Goal: Navigation & Orientation: Find specific page/section

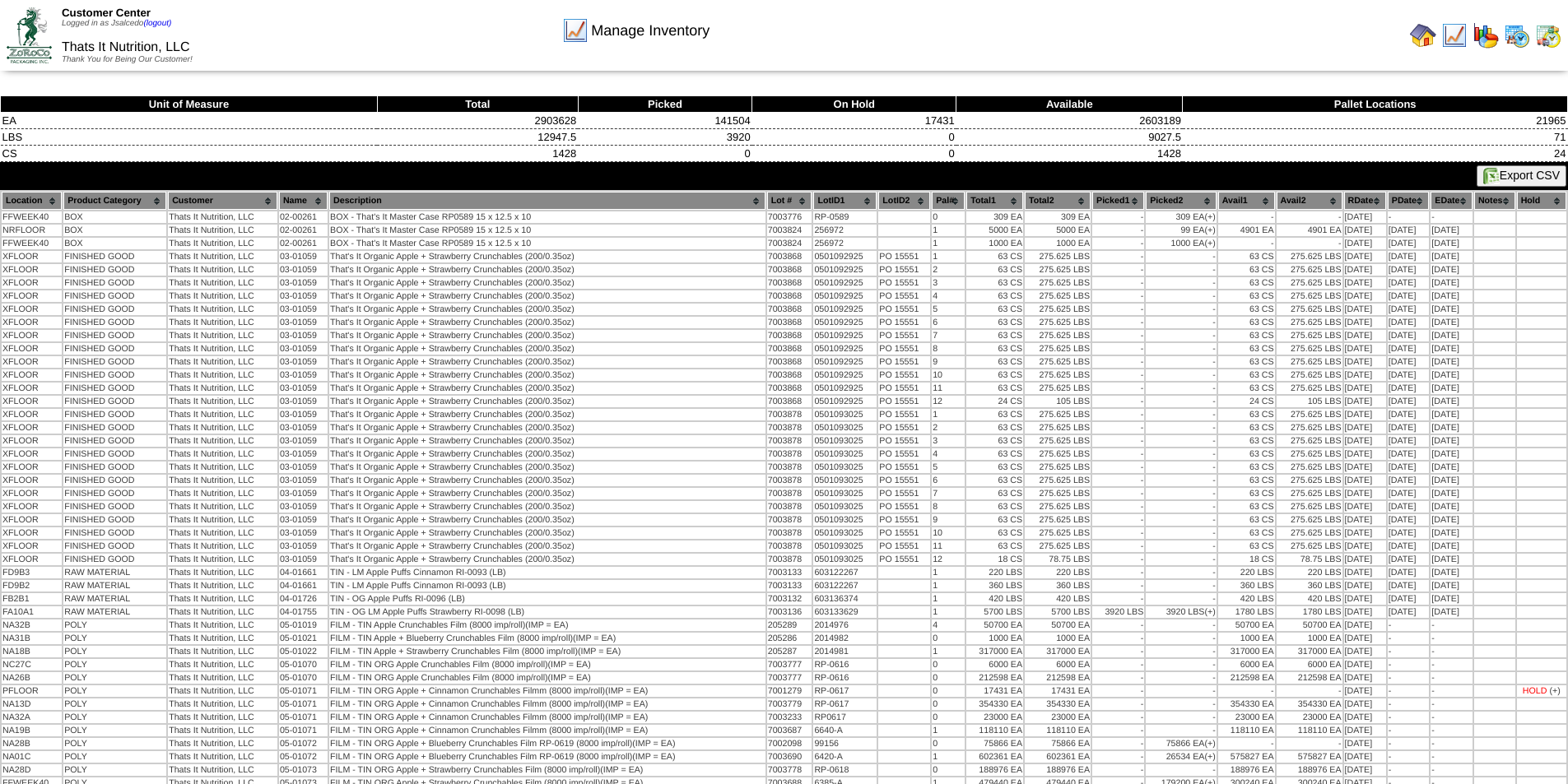
click at [35, 20] on img at bounding box center [29, 35] width 45 height 55
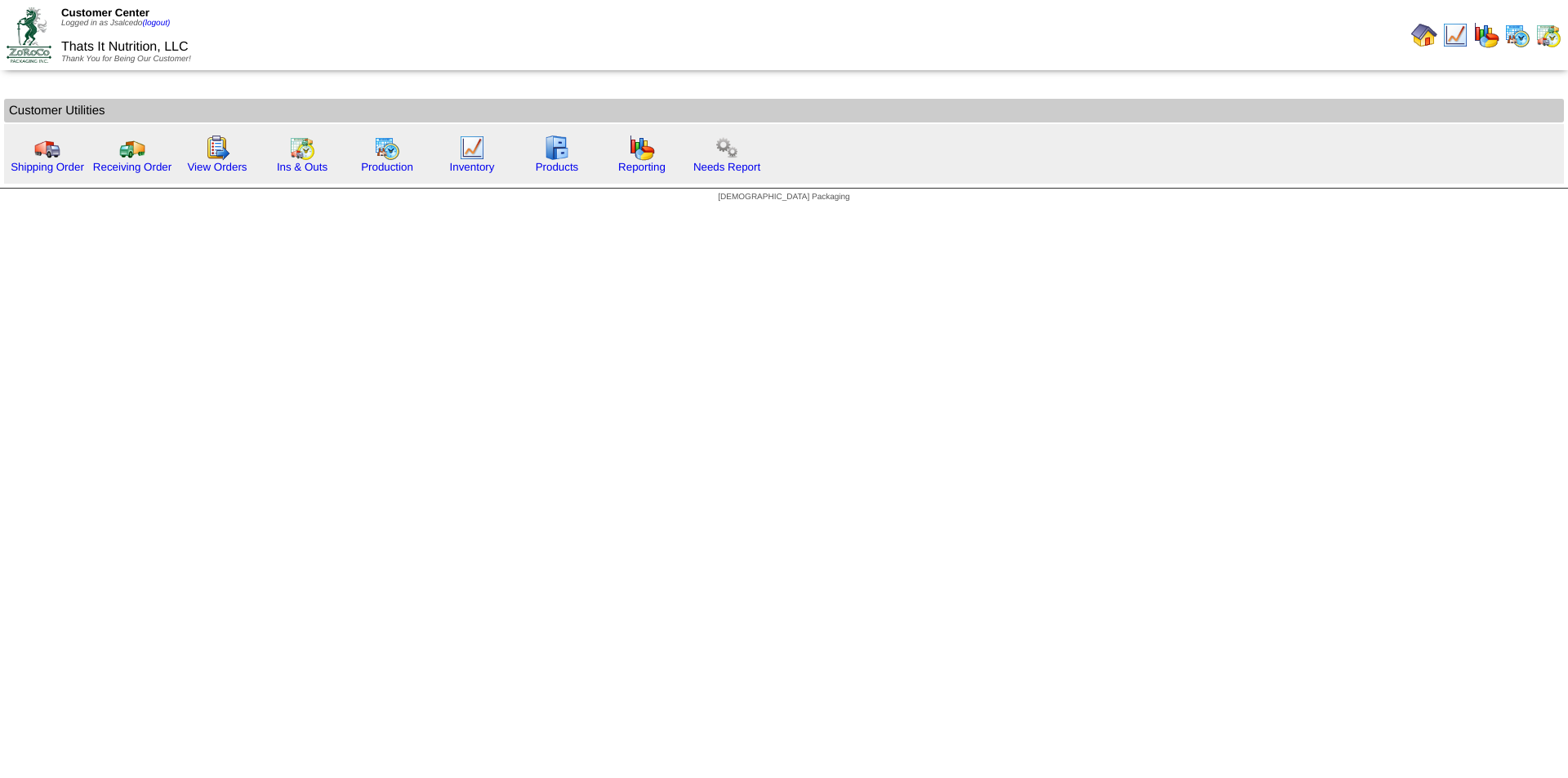
click at [363, 27] on td "Customer Center Logged in as Jsalcedo (logout) Thats It Nutrition, LLC Thank Yo…" at bounding box center [392, 35] width 782 height 67
click at [389, 170] on link "Production" at bounding box center [387, 166] width 52 height 12
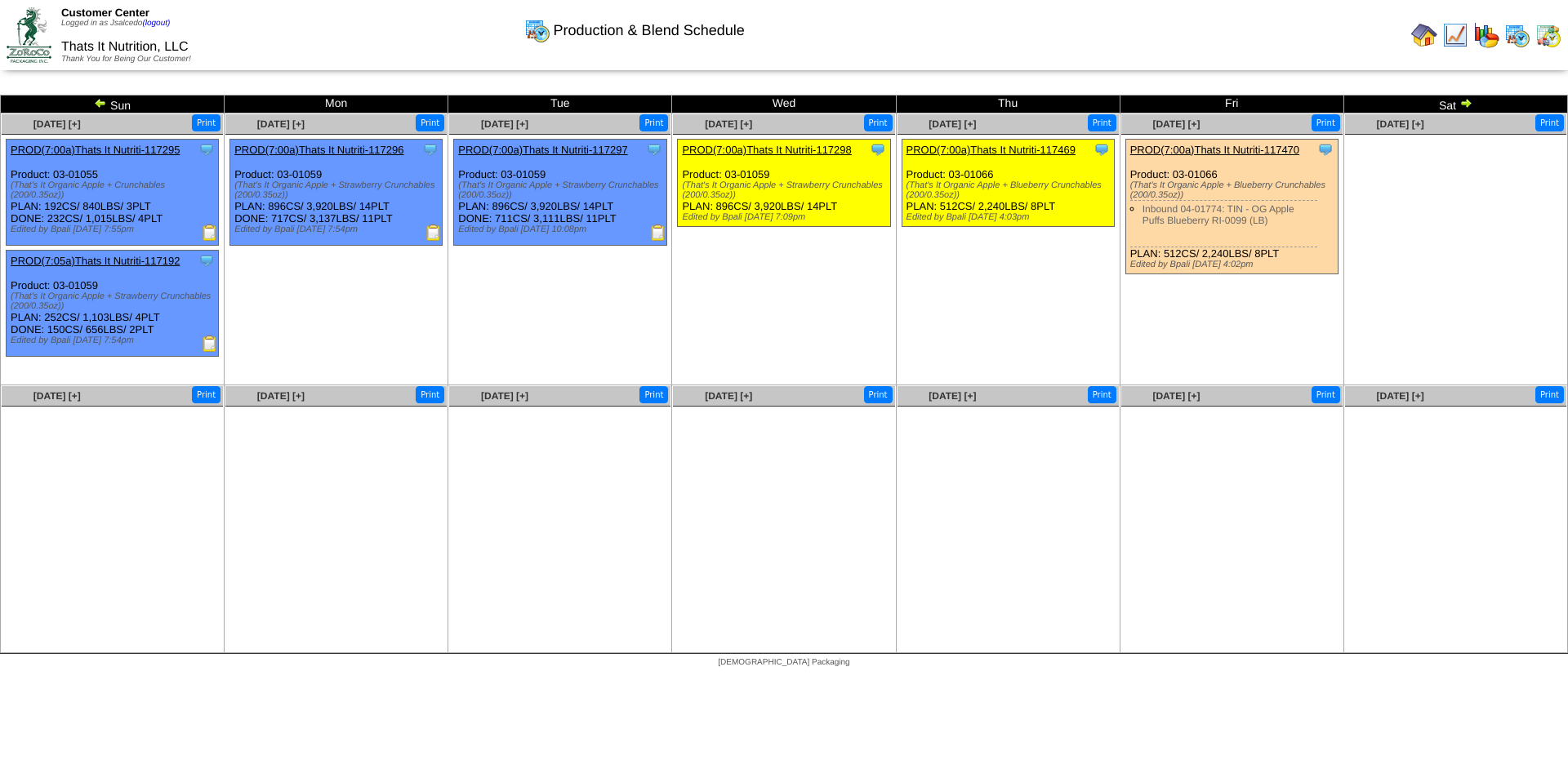
click at [28, 32] on img at bounding box center [29, 35] width 45 height 55
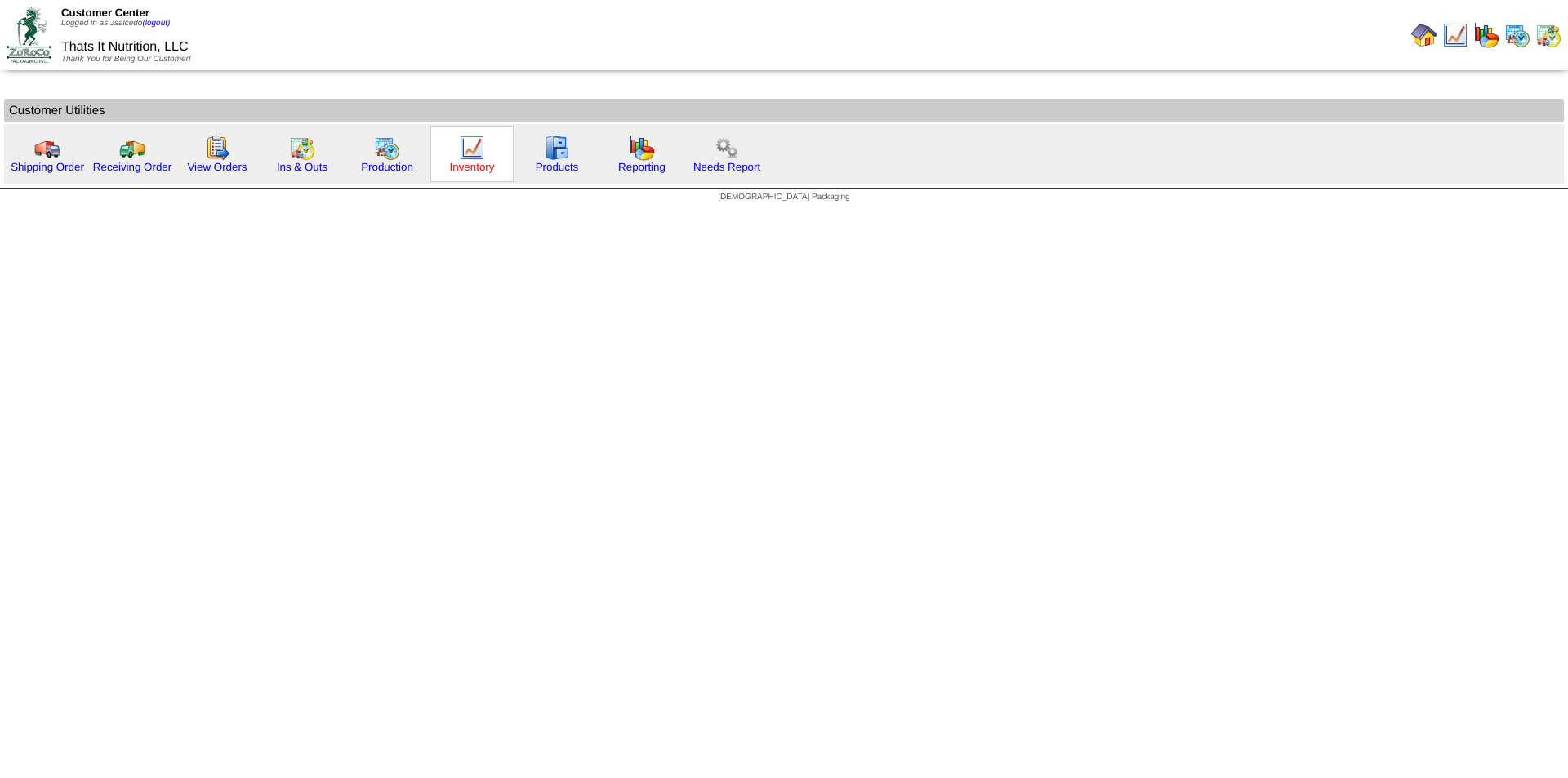
click at [458, 170] on link "Inventory" at bounding box center [473, 166] width 45 height 12
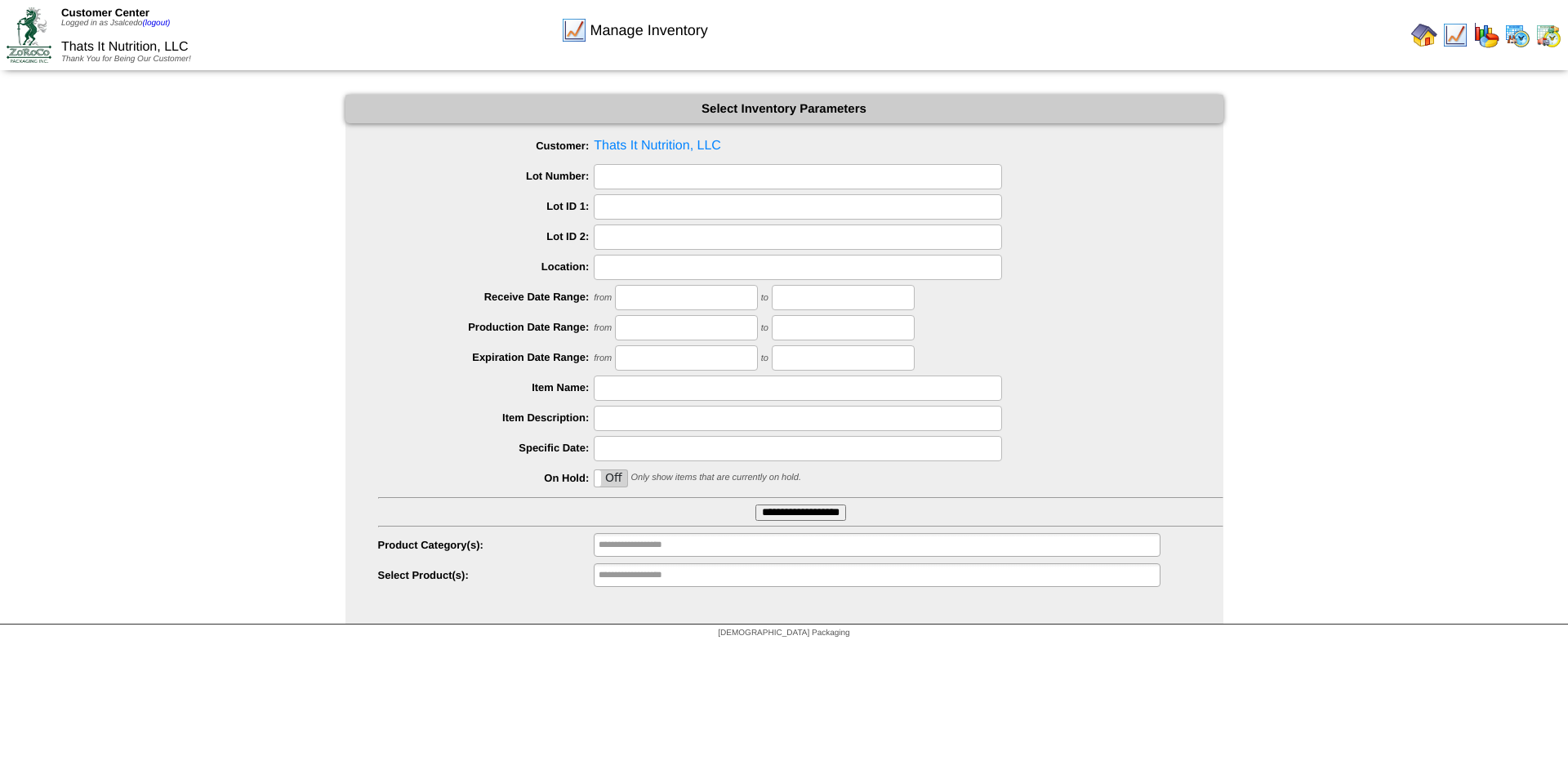
click at [782, 512] on input "**********" at bounding box center [801, 513] width 91 height 17
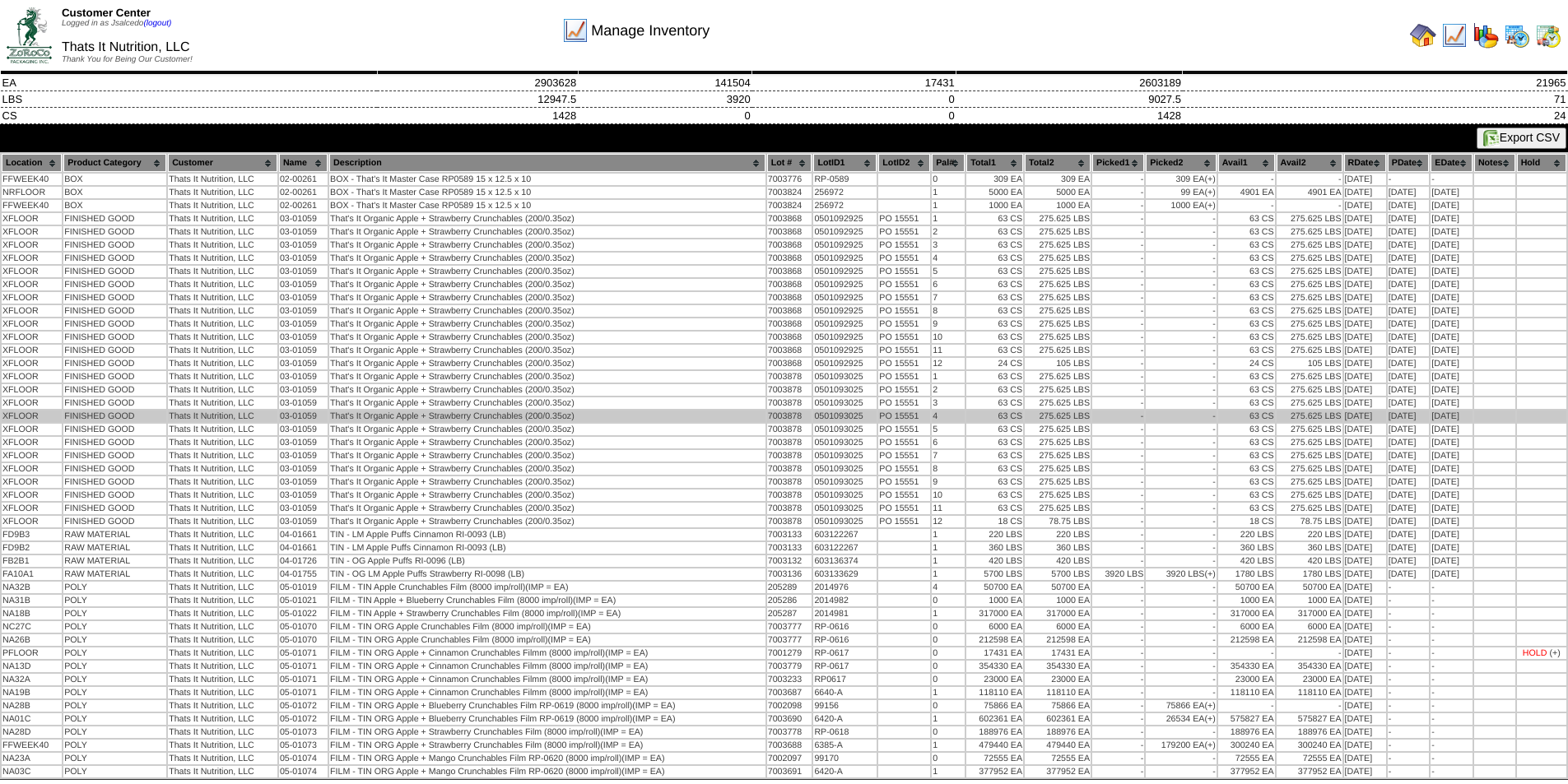
scroll to position [56, 0]
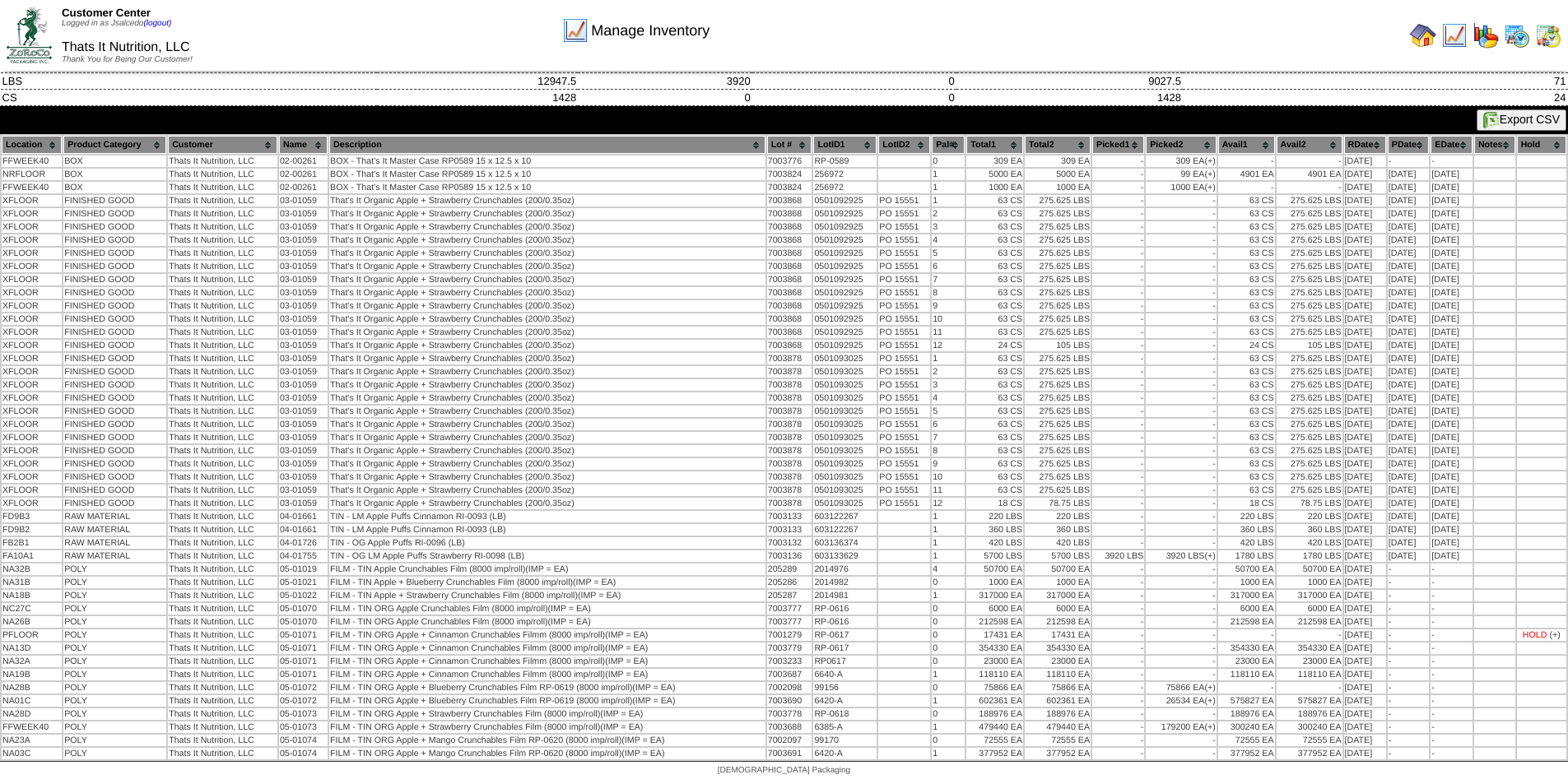
click at [31, 25] on img at bounding box center [29, 35] width 45 height 55
